Goal: Information Seeking & Learning: Learn about a topic

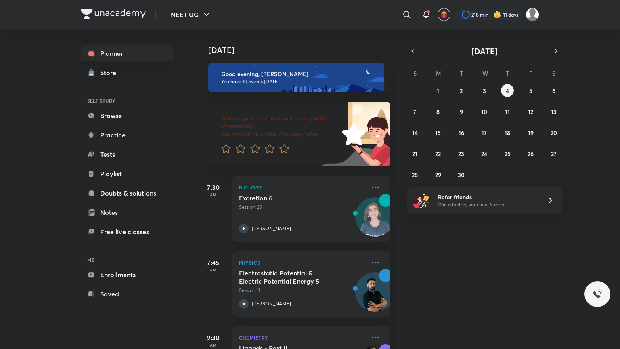
scroll to position [560, 0]
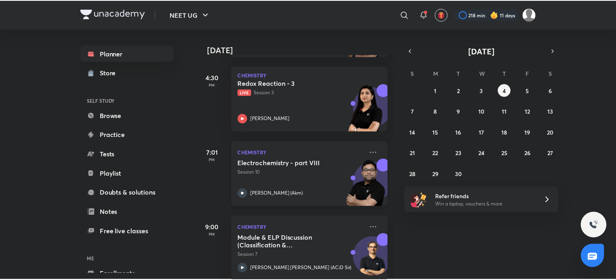
scroll to position [649, 0]
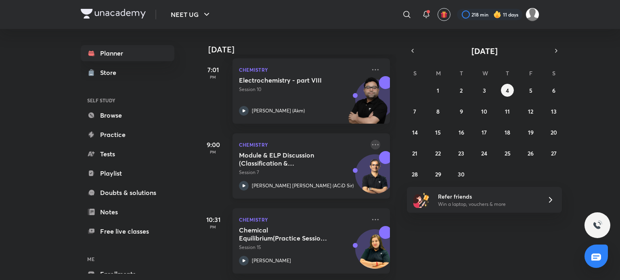
click at [370, 140] on icon at bounding box center [375, 145] width 10 height 10
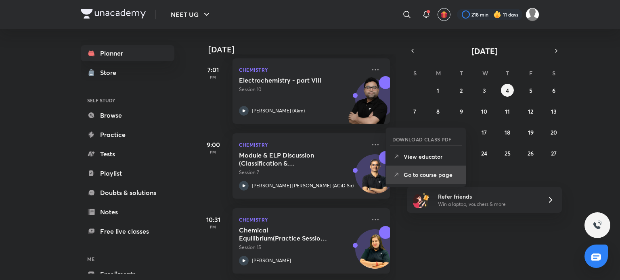
click at [404, 176] on p "Go to course page" at bounding box center [432, 175] width 56 height 8
